Goal: Transaction & Acquisition: Subscribe to service/newsletter

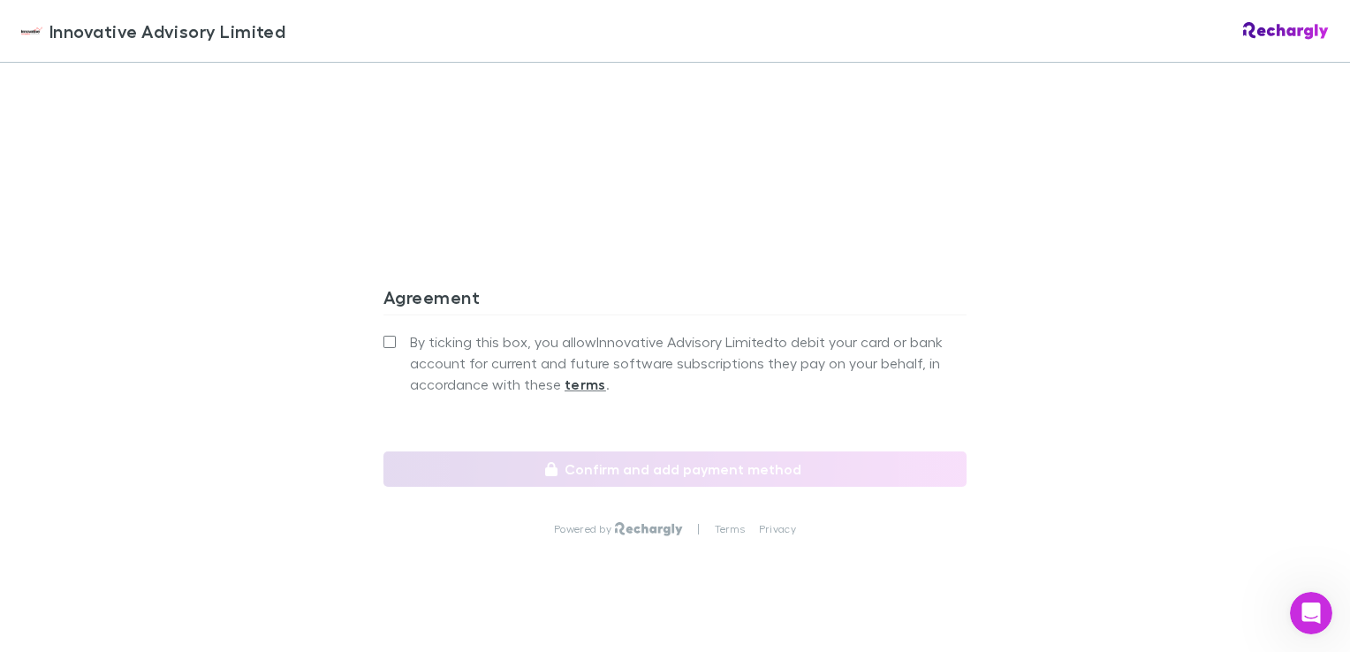
scroll to position [1613, 0]
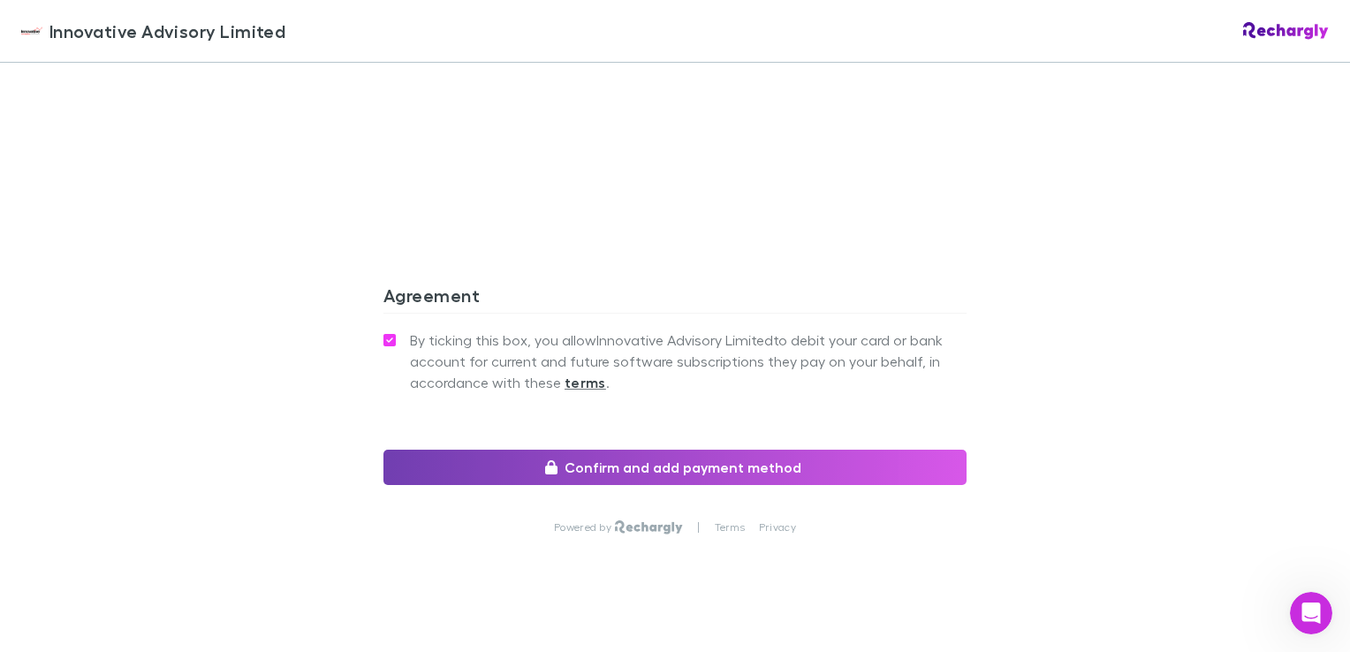
click at [642, 450] on button "Confirm and add payment method" at bounding box center [674, 467] width 583 height 35
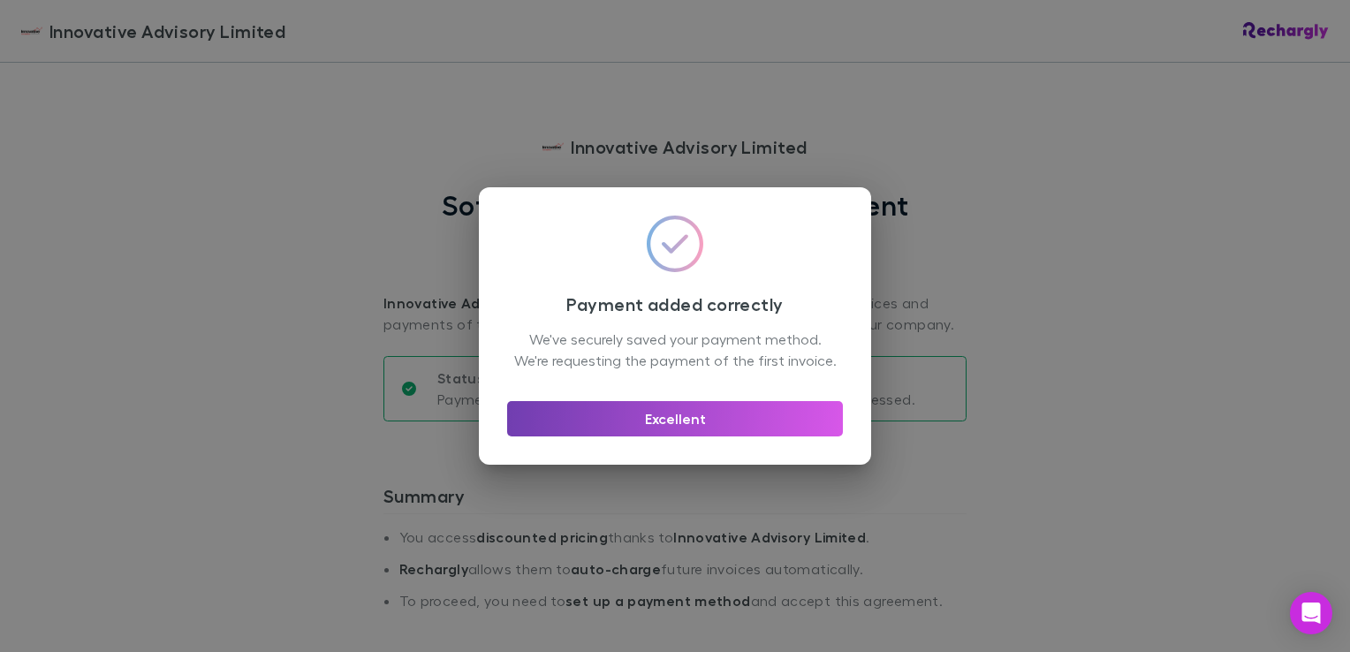
click at [665, 430] on button "Excellent" at bounding box center [675, 418] width 336 height 35
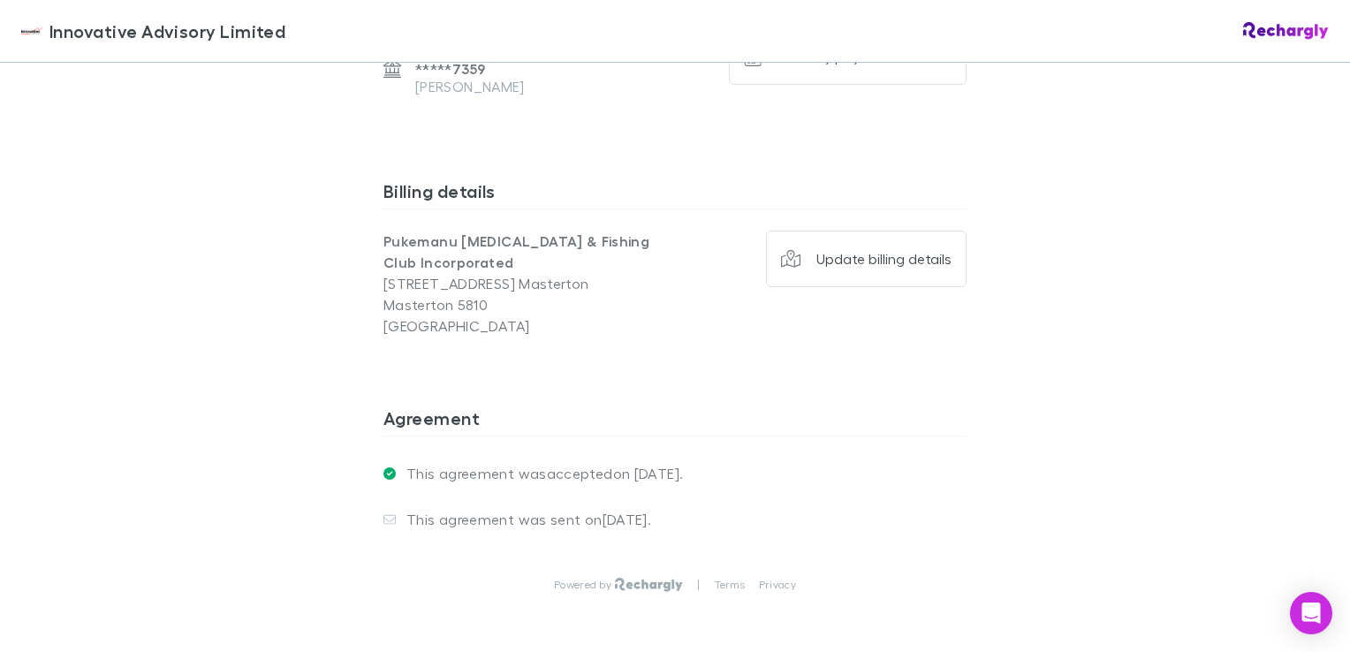
scroll to position [1342, 0]
